Goal: Information Seeking & Learning: Learn about a topic

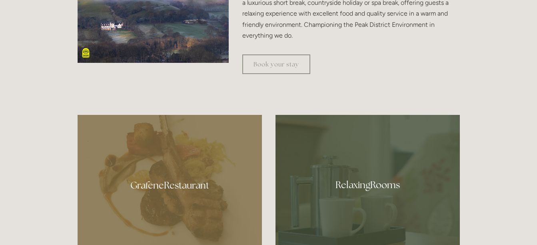
scroll to position [336, 0]
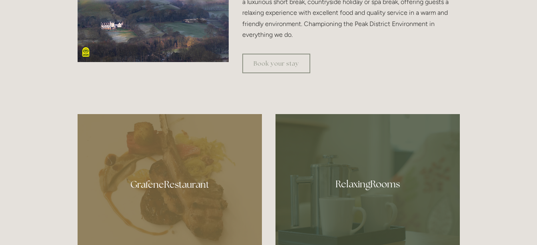
click at [329, 178] on div at bounding box center [368, 181] width 184 height 134
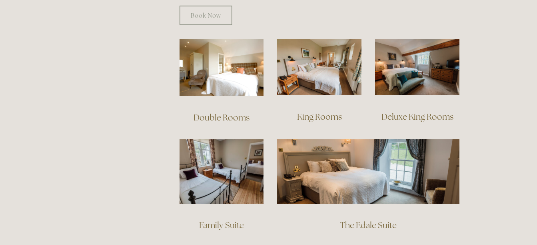
scroll to position [560, 0]
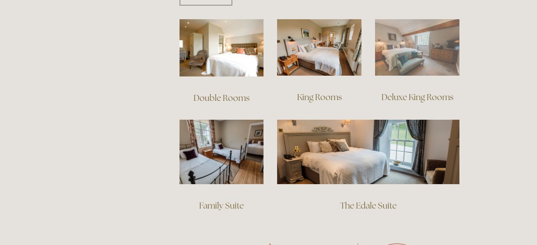
click at [419, 50] on img at bounding box center [417, 47] width 84 height 56
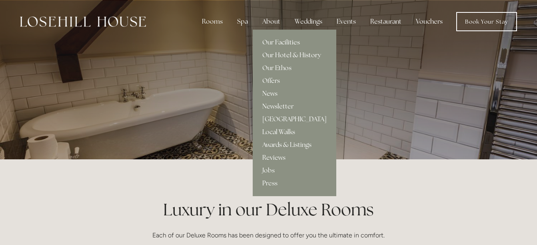
click at [282, 55] on link "Our Hotel & History" at bounding box center [295, 55] width 84 height 13
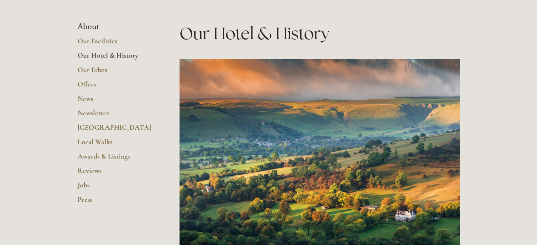
scroll to position [192, 0]
